Goal: Task Accomplishment & Management: Use online tool/utility

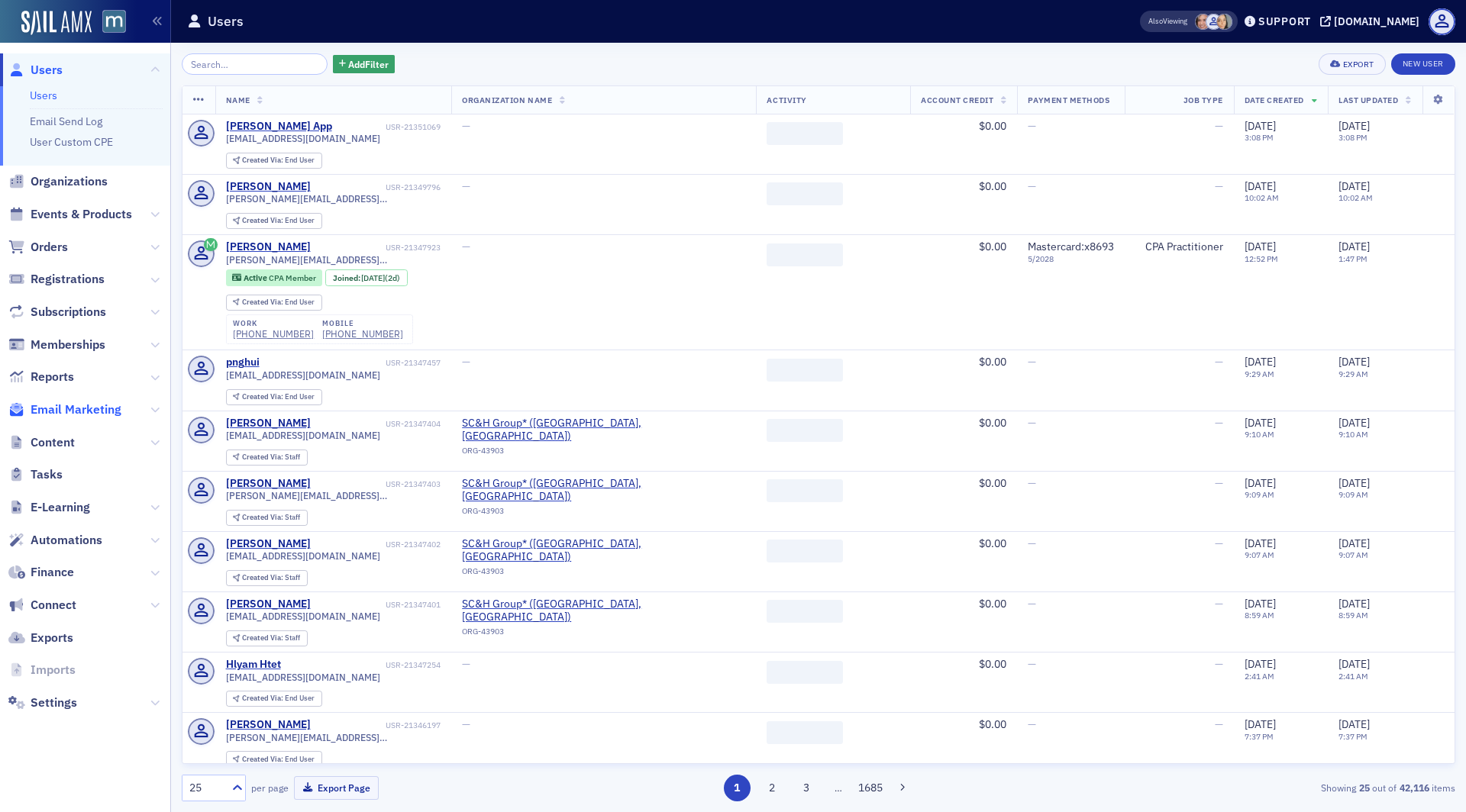
click at [102, 401] on span "Email Marketing" at bounding box center [75, 409] width 91 height 17
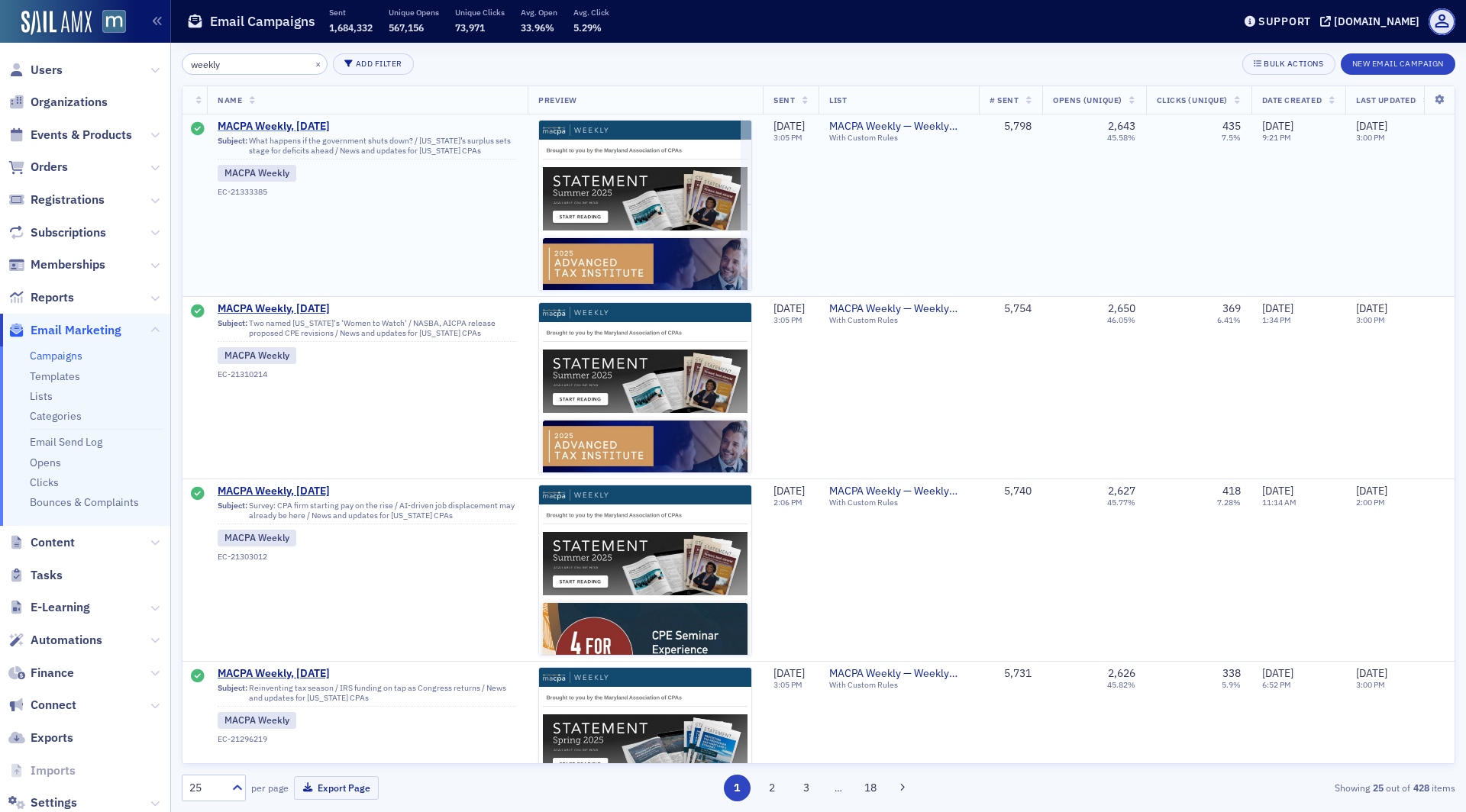
type input "weekly"
click at [283, 124] on span "MACPA Weekly, [DATE]" at bounding box center [367, 127] width 299 height 14
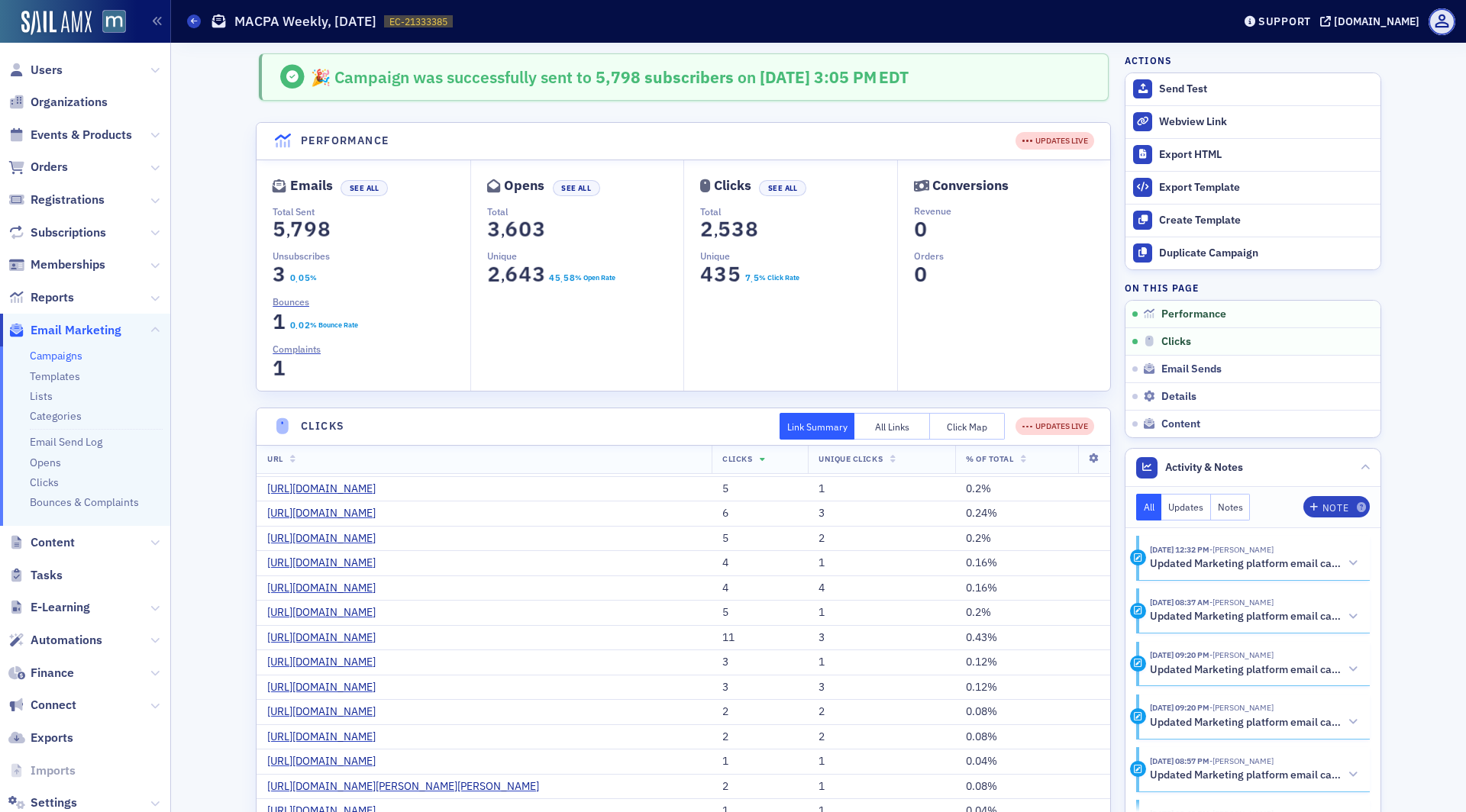
click at [71, 361] on link "Campaigns" at bounding box center [55, 355] width 52 height 14
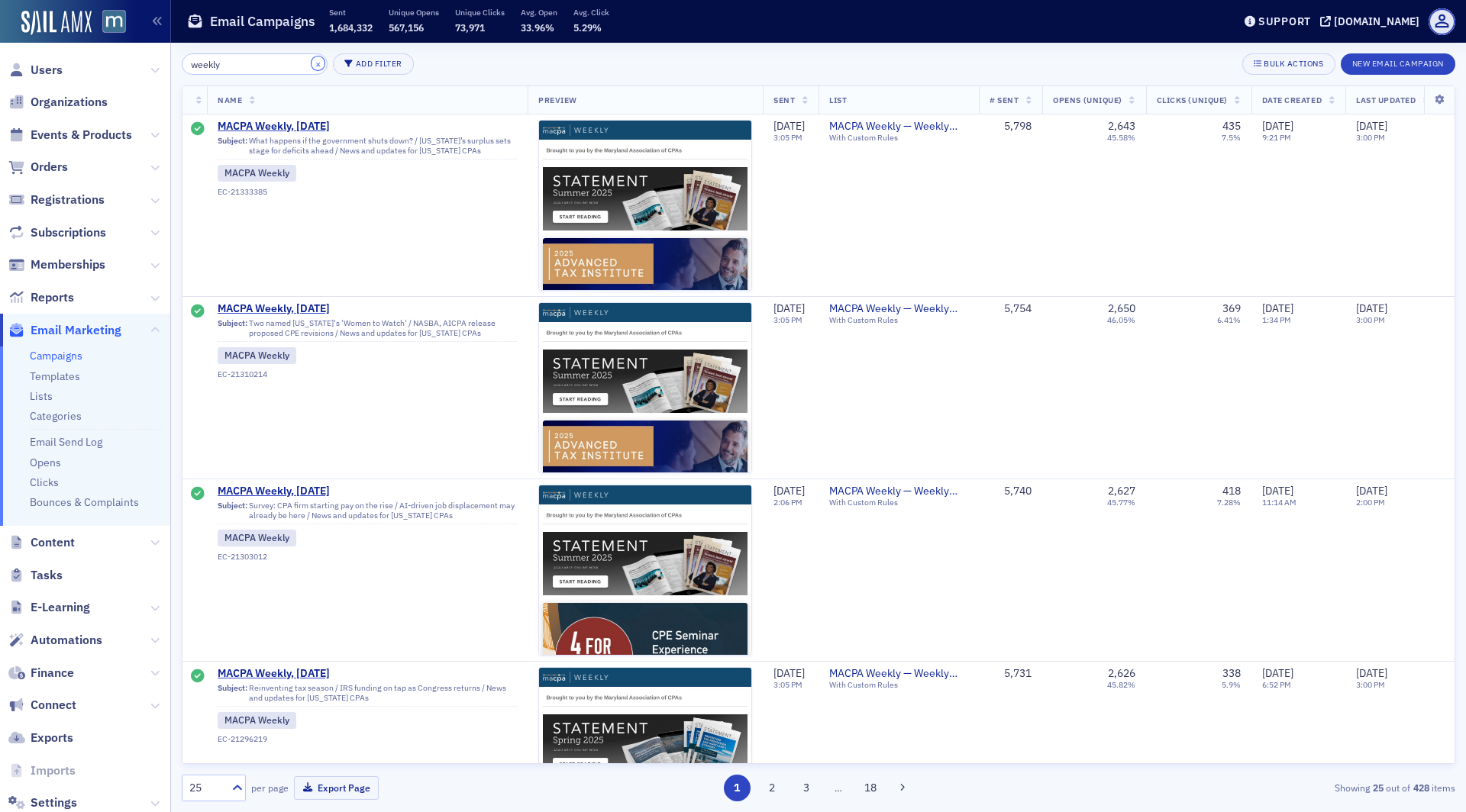
click at [311, 62] on button "×" at bounding box center [318, 63] width 14 height 14
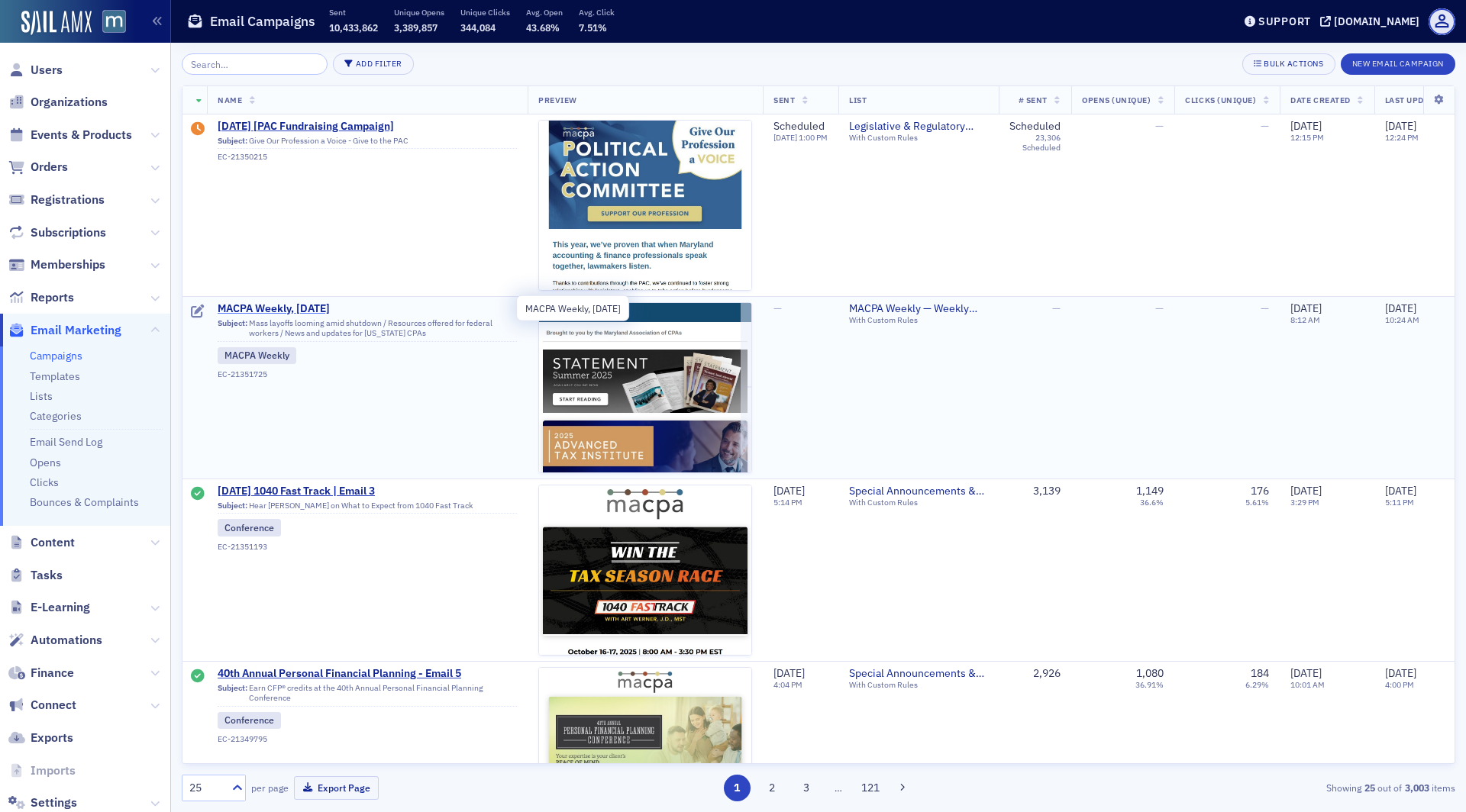
click at [299, 308] on span "MACPA Weekly, [DATE]" at bounding box center [367, 308] width 299 height 14
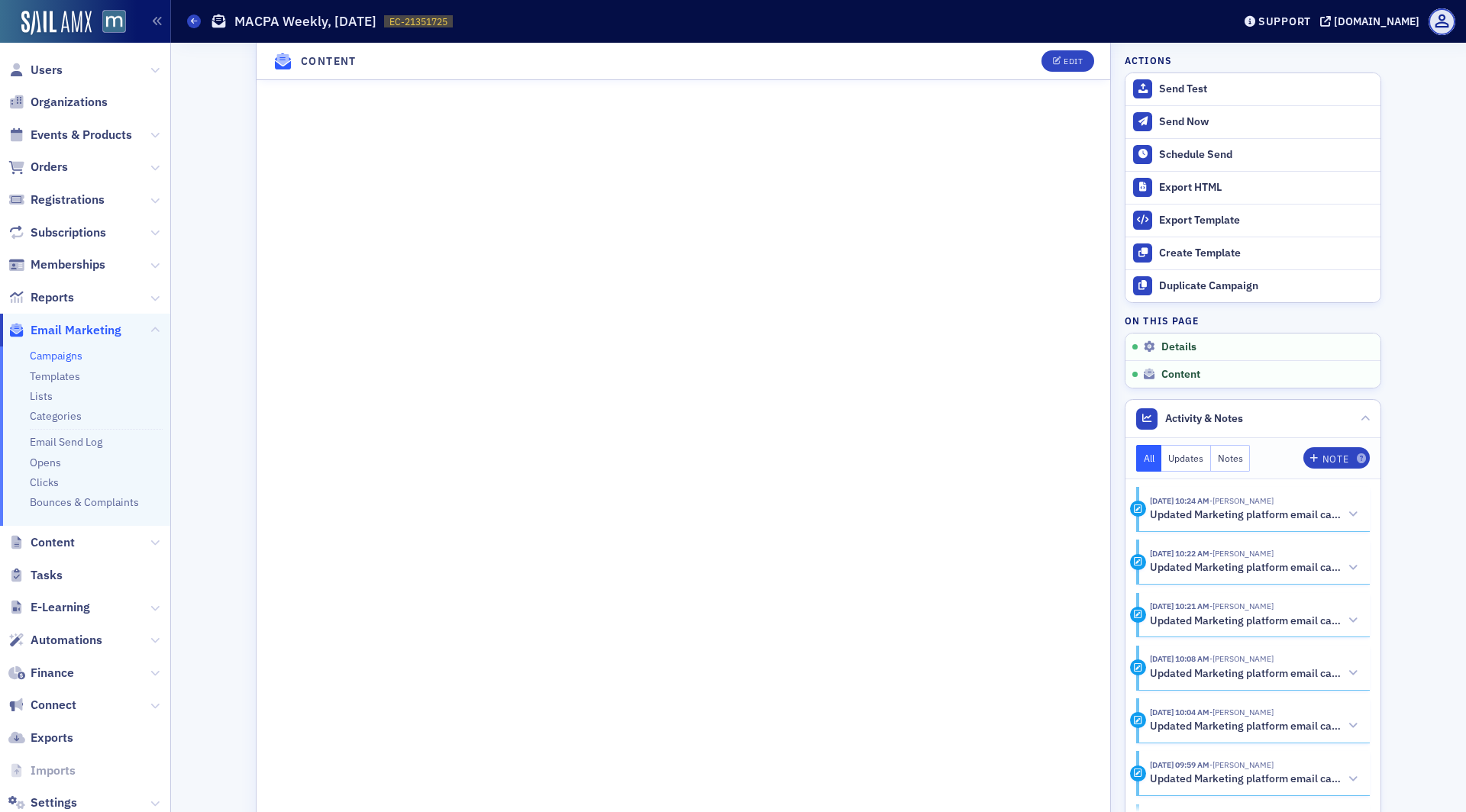
scroll to position [864, 0]
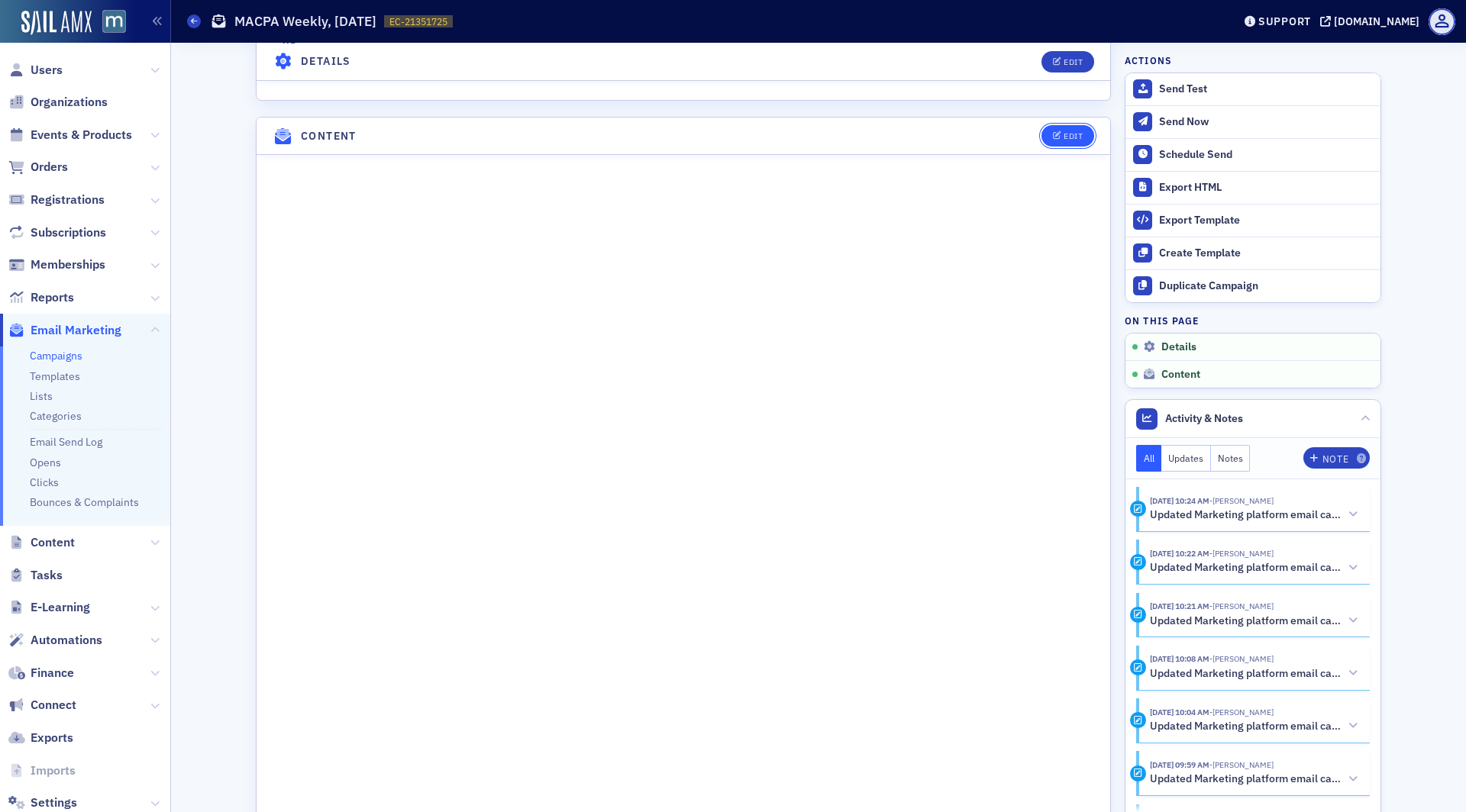
click at [1072, 125] on button "Edit" at bounding box center [1067, 135] width 52 height 21
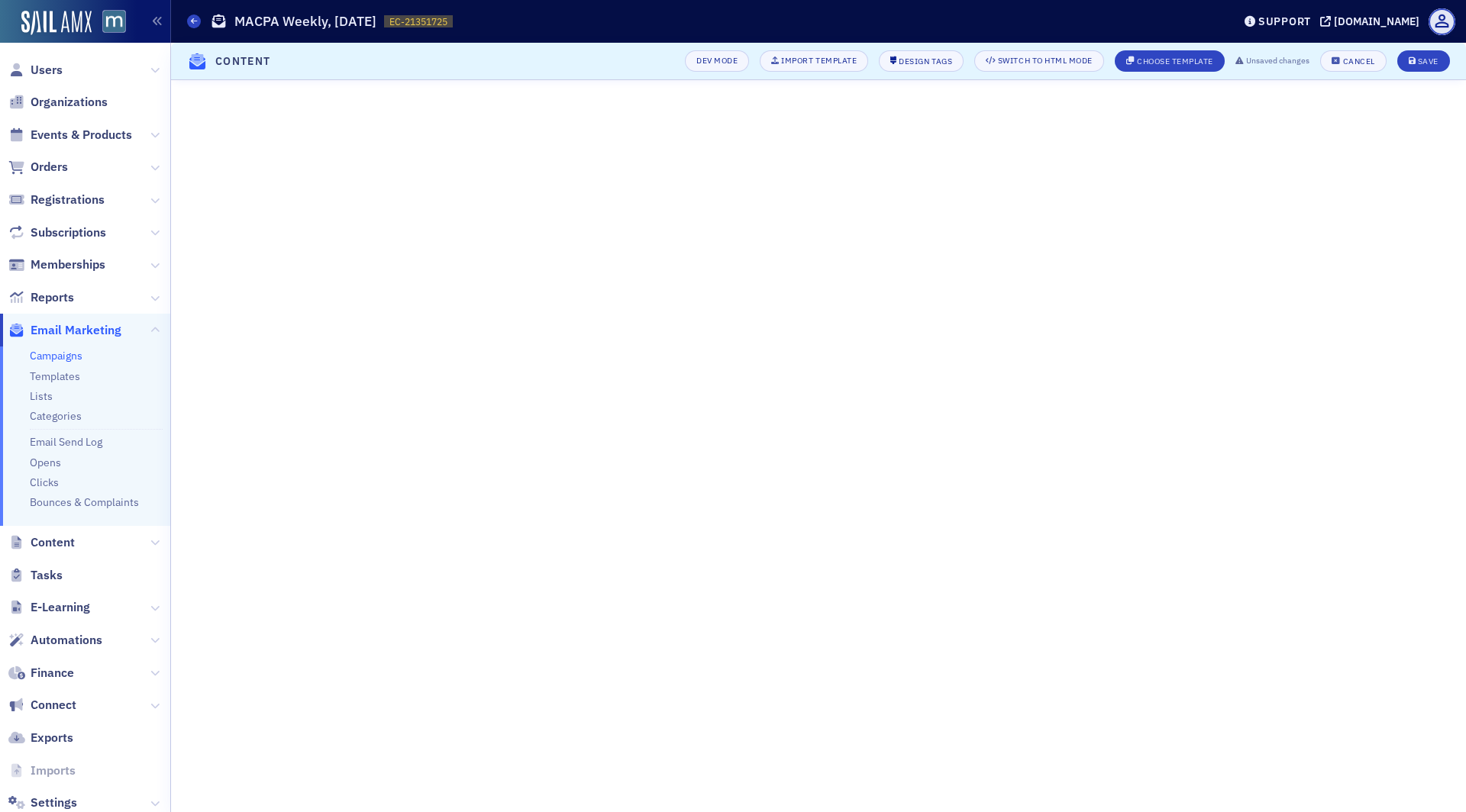
scroll to position [106, 0]
click at [1431, 61] on div "Save" at bounding box center [1427, 61] width 20 height 8
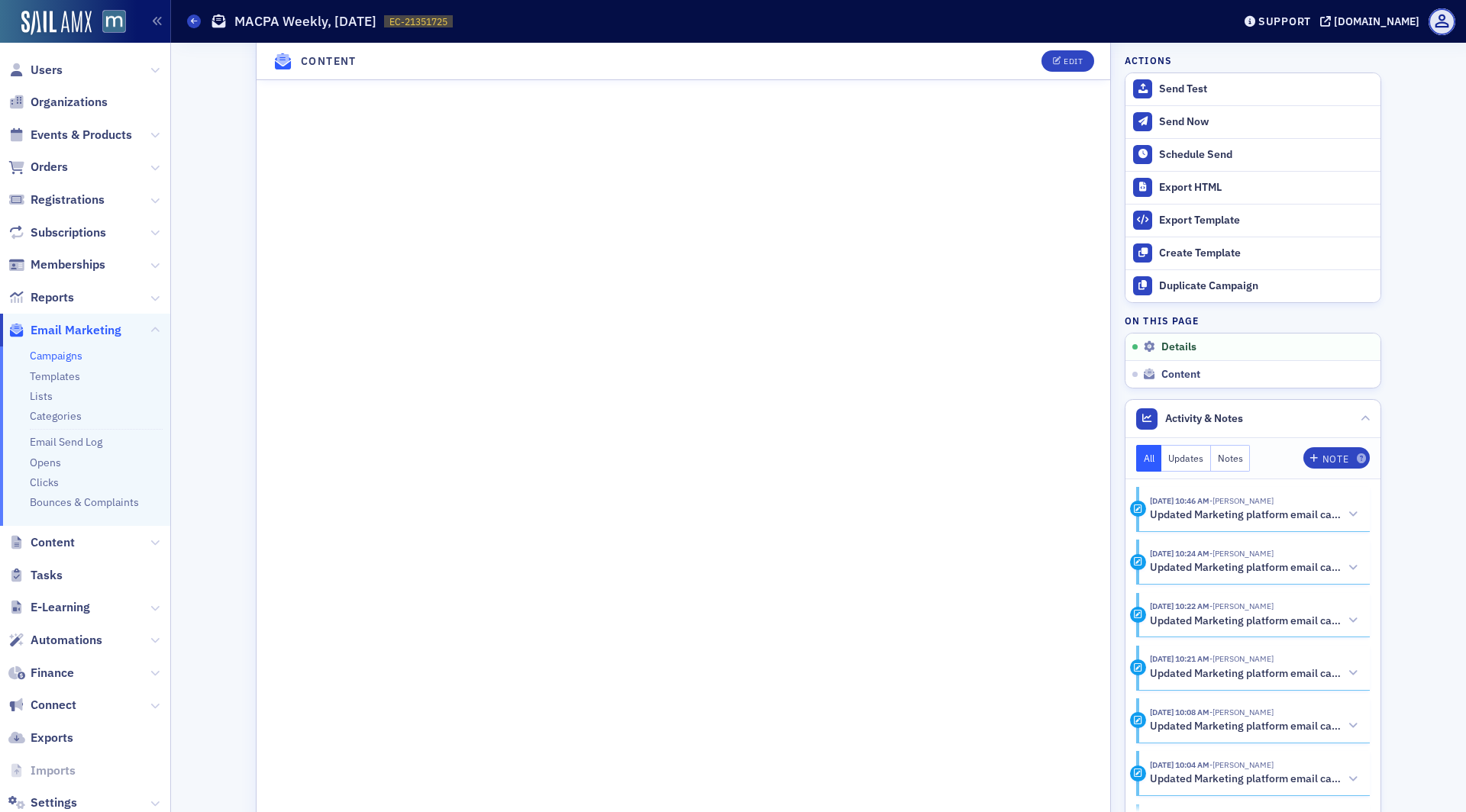
scroll to position [1004, 0]
